Goal: Transaction & Acquisition: Purchase product/service

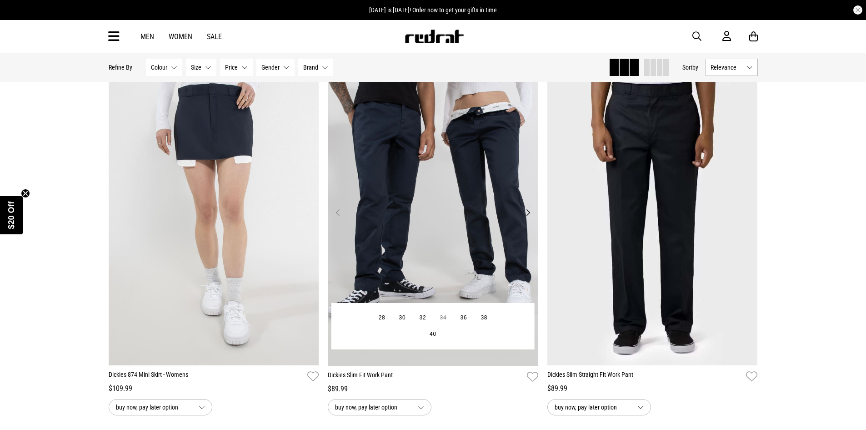
scroll to position [818, 0]
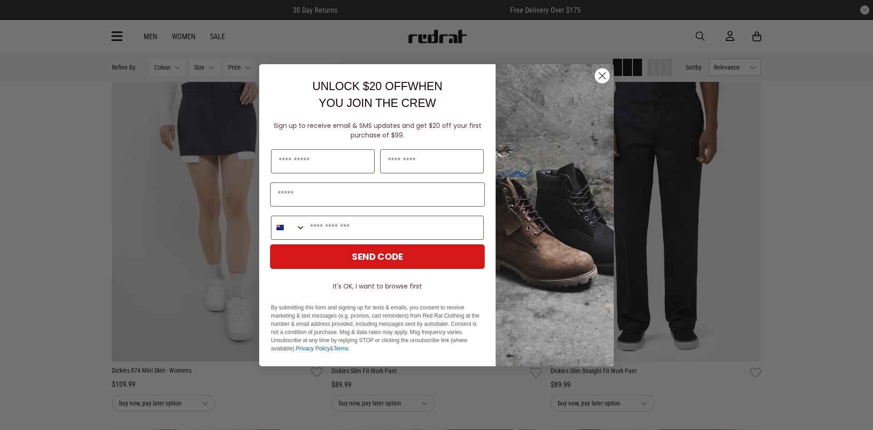
click at [601, 76] on circle "Close dialog" at bounding box center [602, 75] width 15 height 15
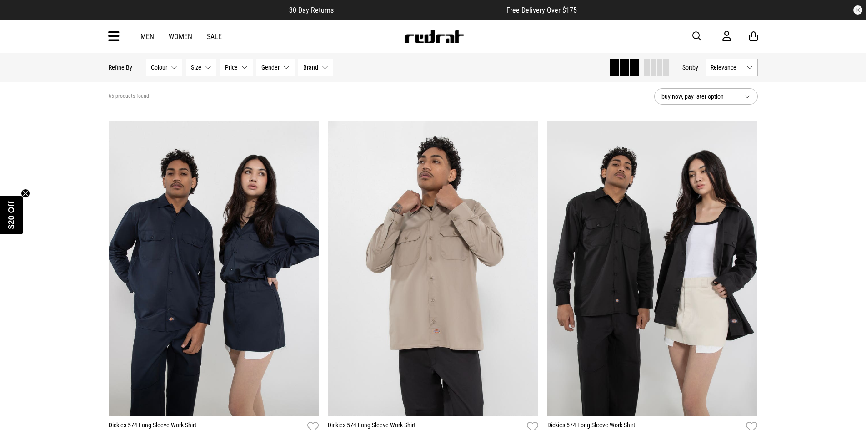
scroll to position [0, 0]
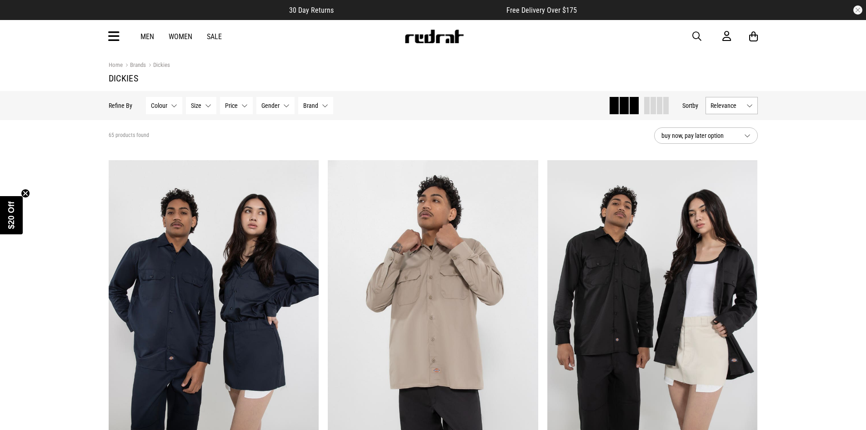
click at [271, 105] on span "Gender" at bounding box center [270, 105] width 18 height 7
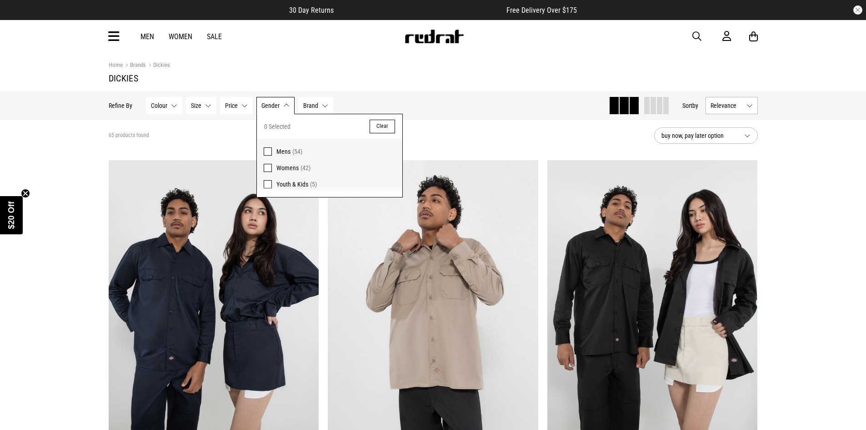
click at [267, 152] on span at bounding box center [268, 151] width 8 height 8
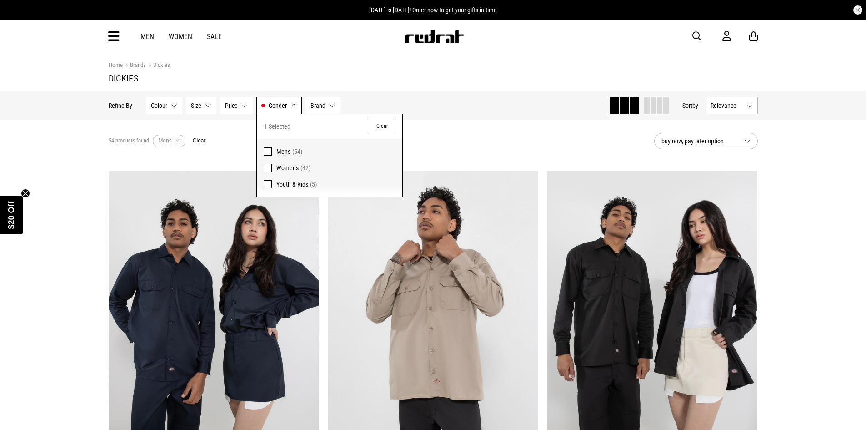
click at [405, 101] on div "Hide Refine s Refine By Filters Colour None selected Colour 0 Selected Clear Be…" at bounding box center [355, 105] width 493 height 20
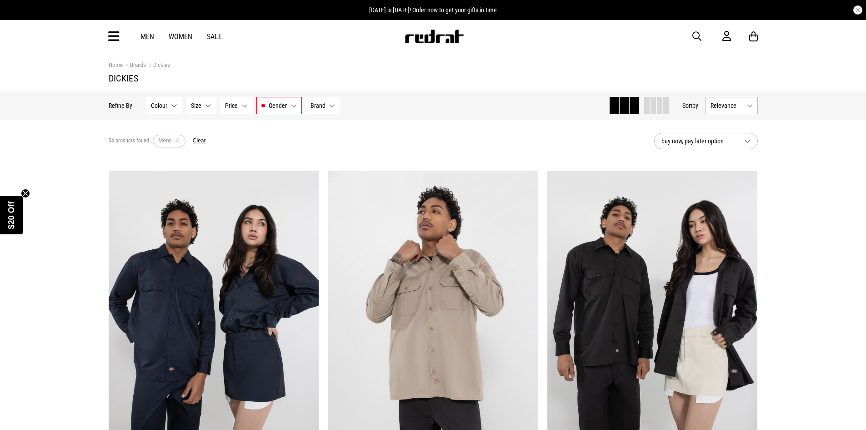
click at [320, 105] on span "Brand" at bounding box center [318, 105] width 15 height 7
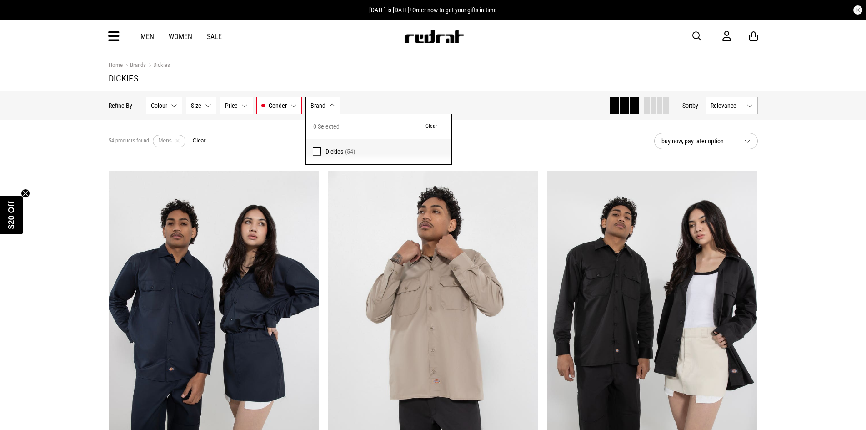
click at [316, 150] on span at bounding box center [317, 151] width 8 height 8
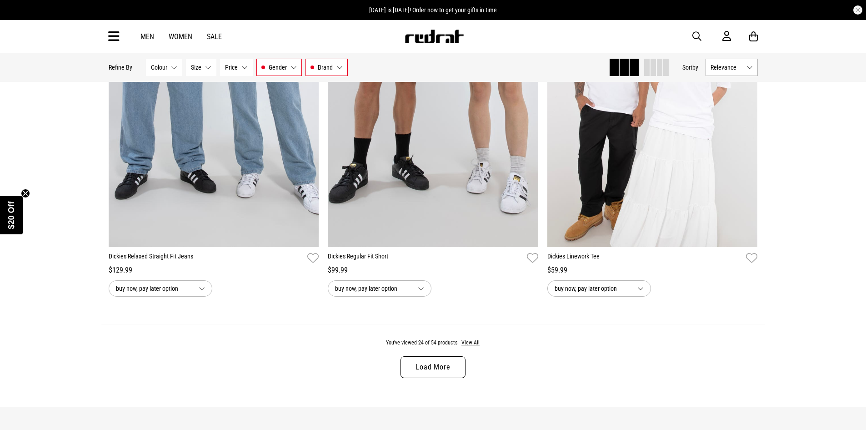
scroll to position [2910, 0]
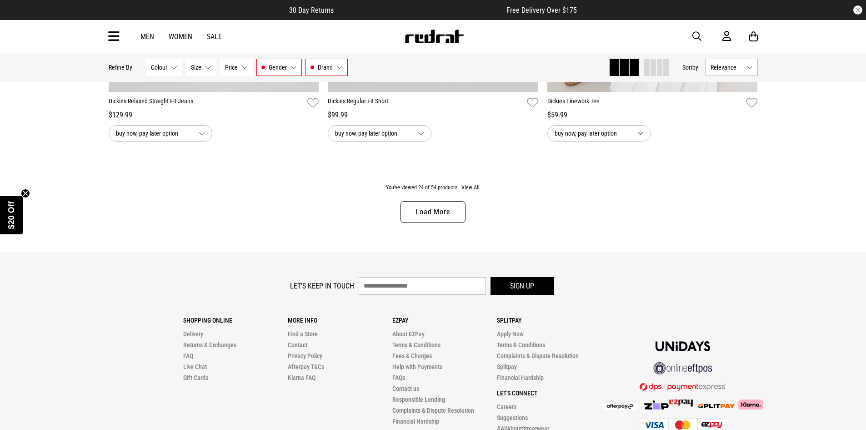
click at [436, 214] on link "Load More" at bounding box center [433, 212] width 65 height 22
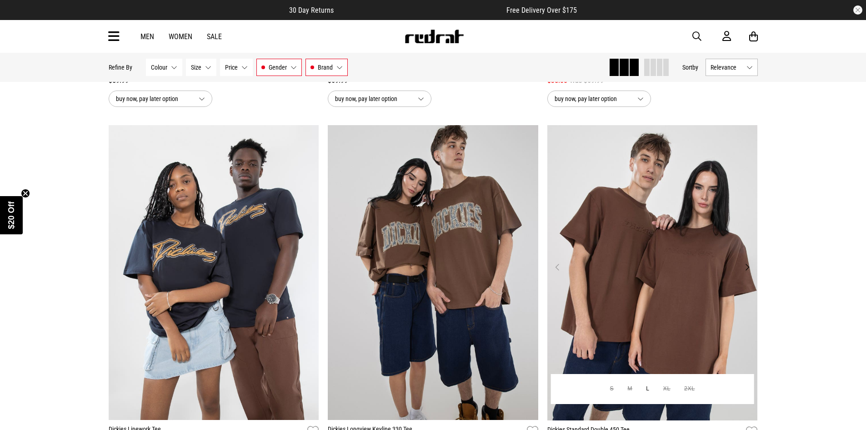
scroll to position [3319, 0]
